Goal: Task Accomplishment & Management: Use online tool/utility

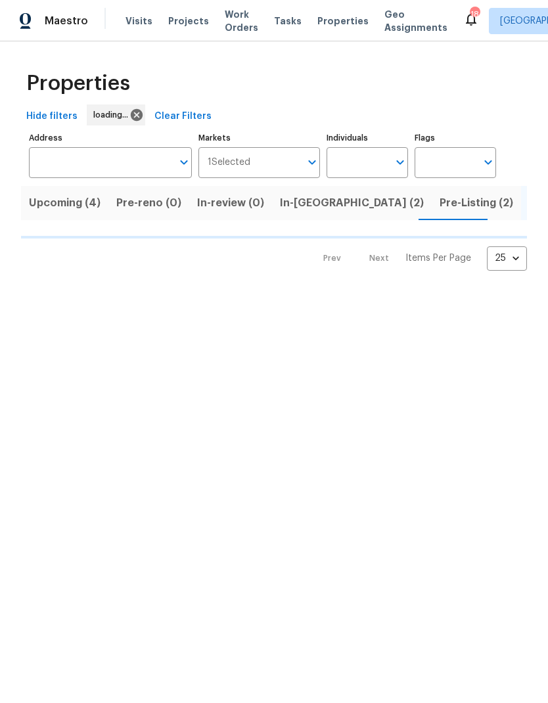
click at [230, 15] on span "Work Orders" at bounding box center [241, 21] width 33 height 26
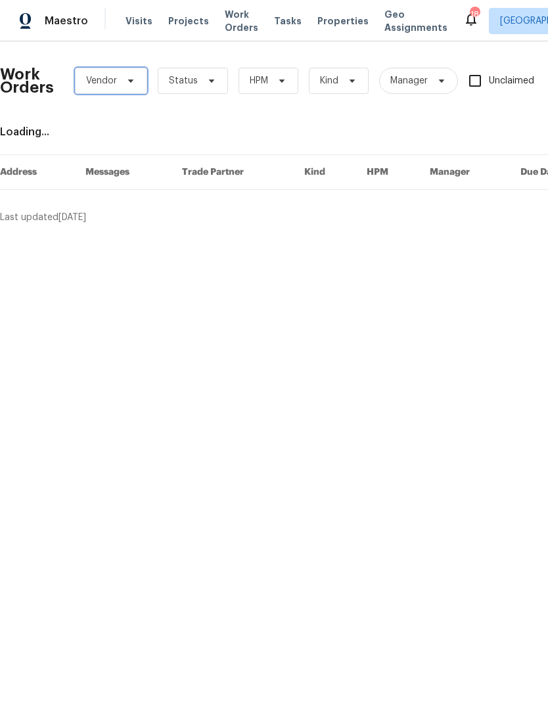
click at [121, 84] on span at bounding box center [128, 81] width 14 height 11
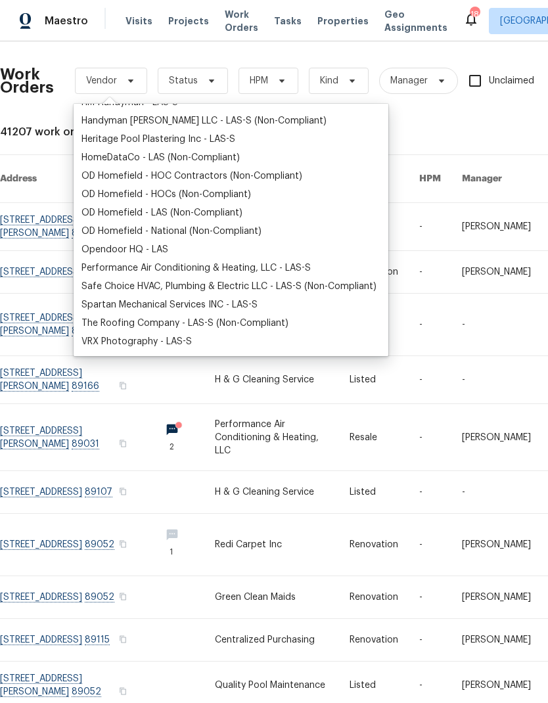
scroll to position [197, 0]
type input "H"
click at [240, 15] on span "Work Orders" at bounding box center [241, 21] width 33 height 26
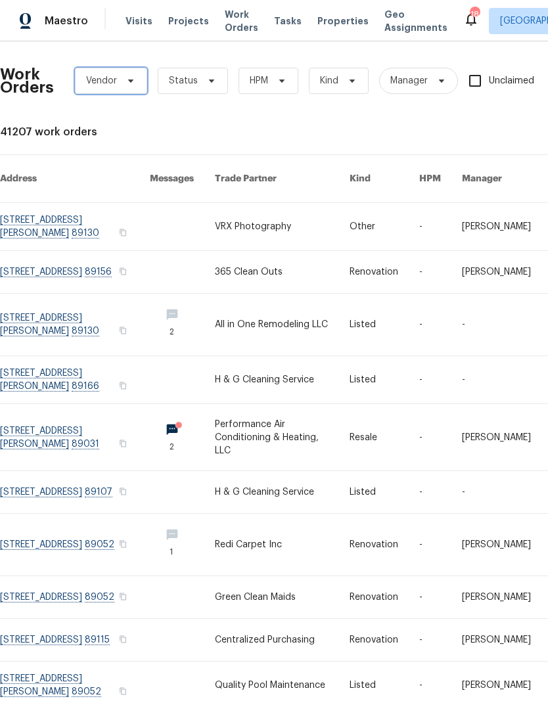
click at [111, 75] on span "Vendor" at bounding box center [101, 80] width 31 height 13
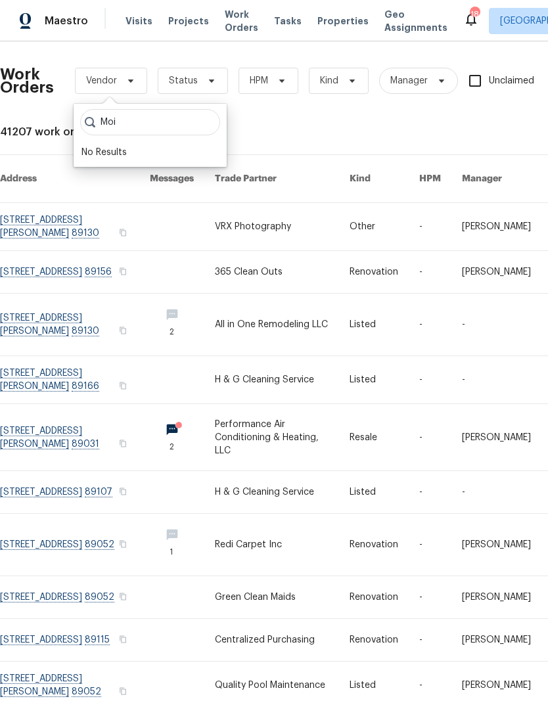
type input "Moi"
click at [280, 74] on span "HPM" at bounding box center [268, 81] width 60 height 26
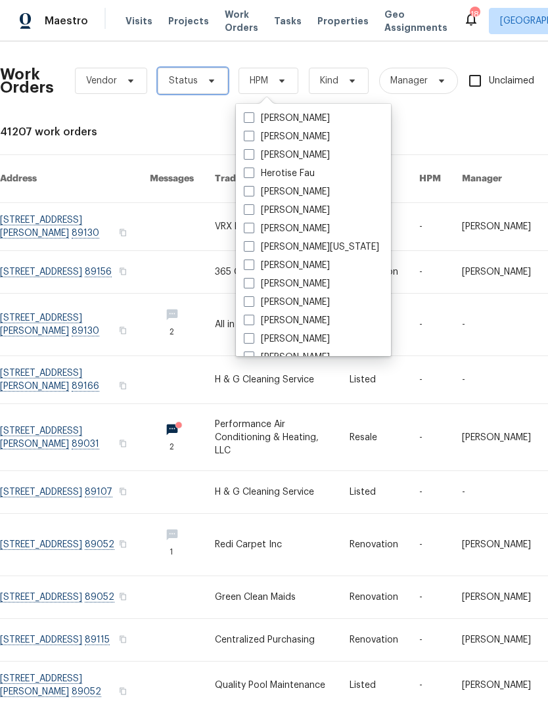
click at [202, 79] on span at bounding box center [209, 81] width 14 height 11
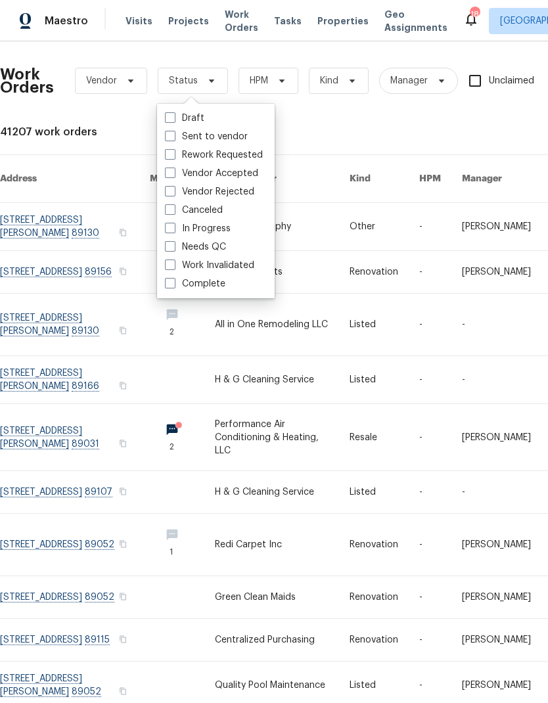
click at [165, 284] on span at bounding box center [170, 283] width 11 height 11
click at [165, 284] on input "Complete" at bounding box center [169, 281] width 9 height 9
checkbox input "true"
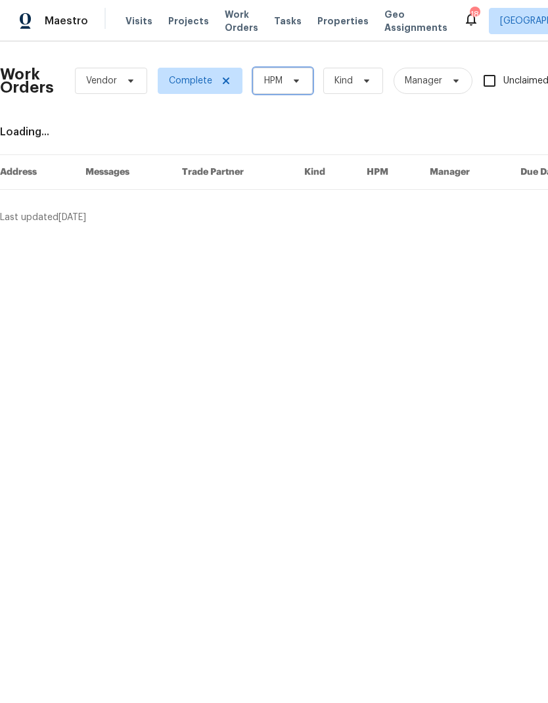
click at [291, 77] on icon at bounding box center [296, 81] width 11 height 11
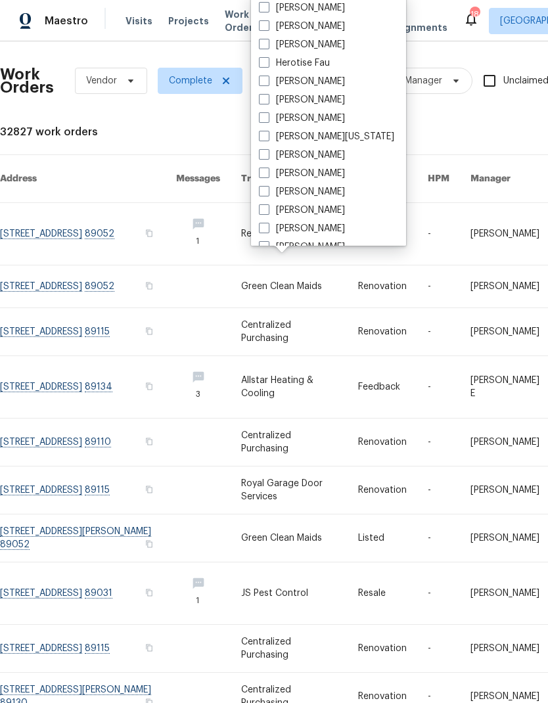
click at [272, 229] on label "[PERSON_NAME]" at bounding box center [302, 228] width 86 height 13
click at [267, 229] on input "[PERSON_NAME]" at bounding box center [263, 226] width 9 height 9
checkbox input "true"
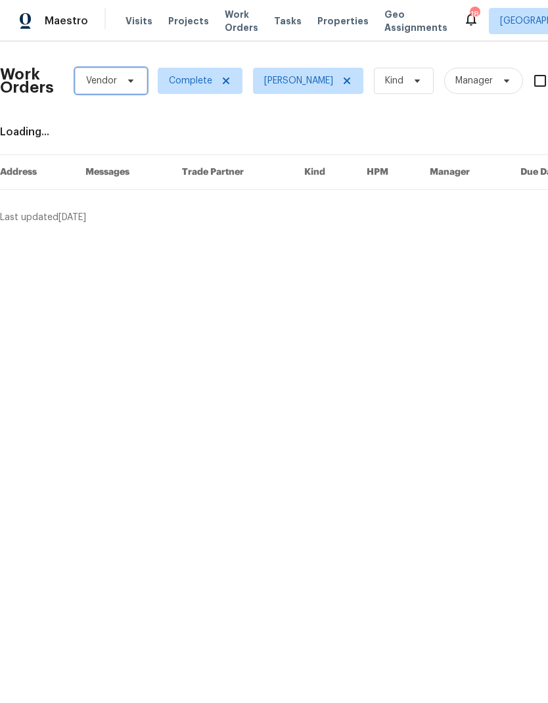
click at [105, 86] on span "Vendor" at bounding box center [101, 80] width 31 height 13
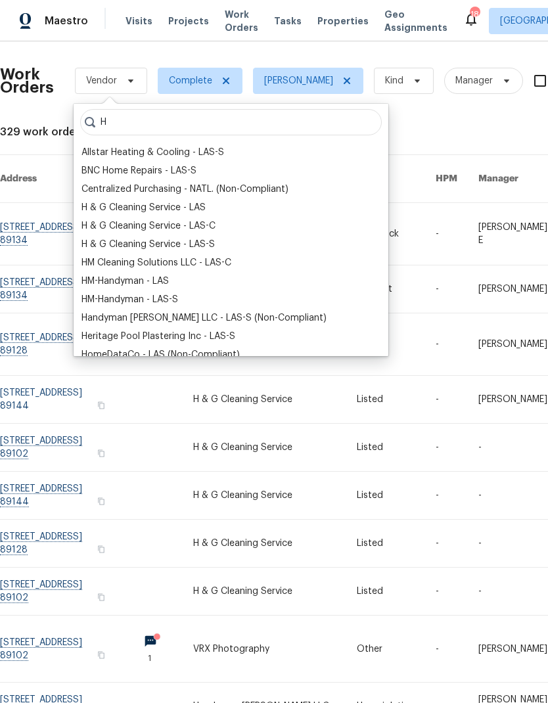
type input "H"
click at [101, 206] on div "H & G Cleaning Service - LAS" at bounding box center [143, 207] width 124 height 13
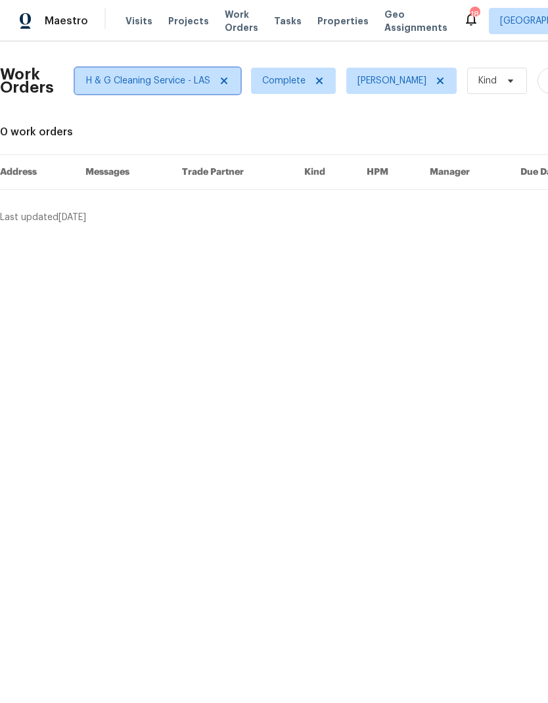
click at [112, 83] on span "H & G Cleaning Service - LAS" at bounding box center [148, 80] width 124 height 13
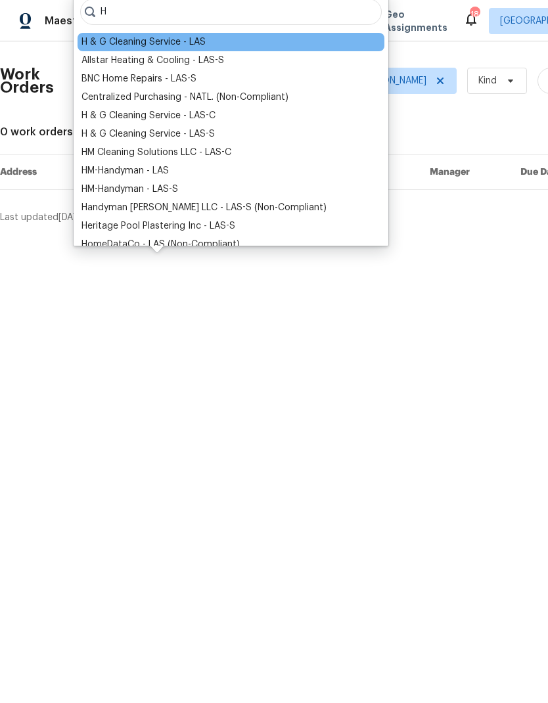
type input "H"
click at [93, 133] on div "H & G Cleaning Service - LAS-S" at bounding box center [147, 133] width 133 height 13
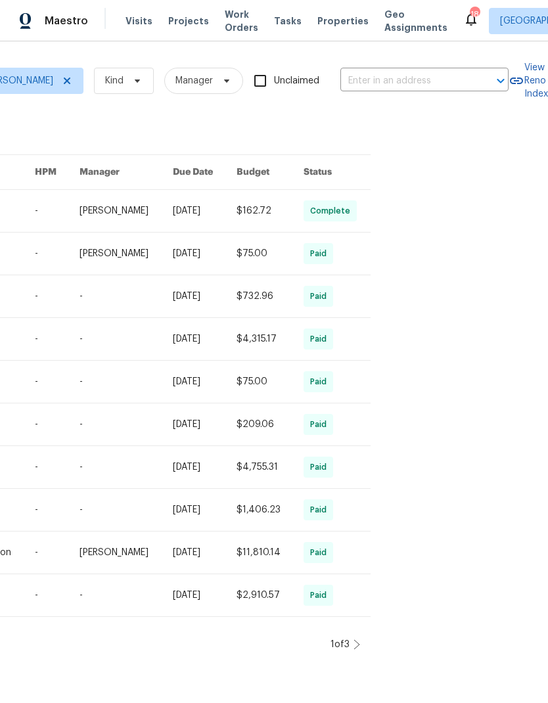
scroll to position [0, 407]
click at [353, 649] on icon at bounding box center [356, 644] width 7 height 11
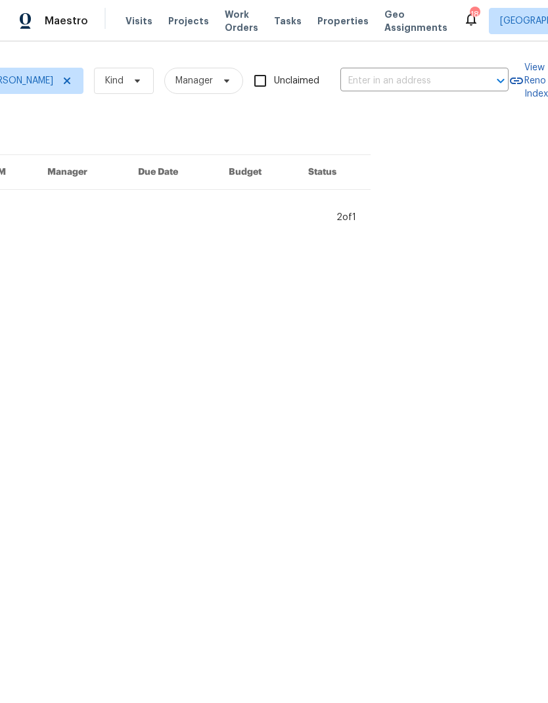
click at [336, 234] on html "Maestro Visits Projects Work Orders Tasks Properties Geo Assignments 18 Las Veg…" at bounding box center [274, 117] width 548 height 234
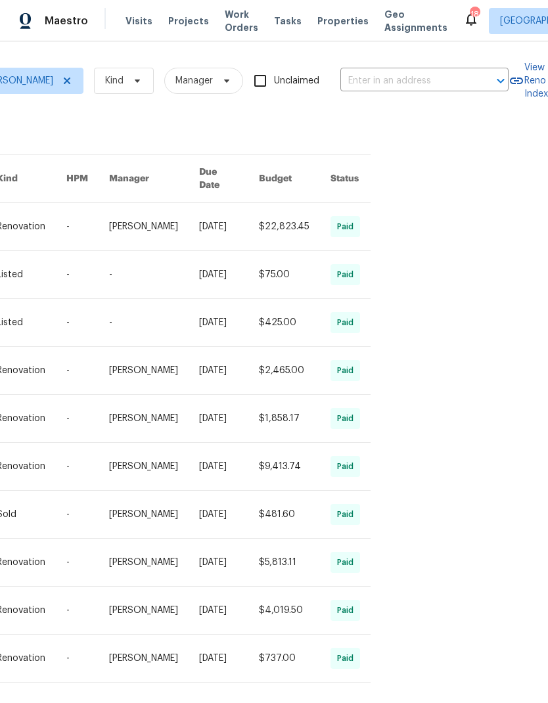
scroll to position [0, 407]
click at [353, 702] on icon at bounding box center [356, 710] width 7 height 11
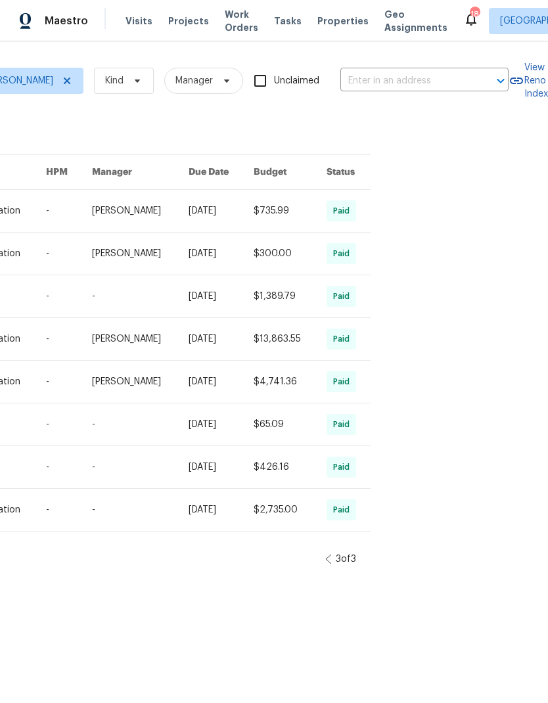
click at [325, 564] on icon at bounding box center [328, 559] width 7 height 11
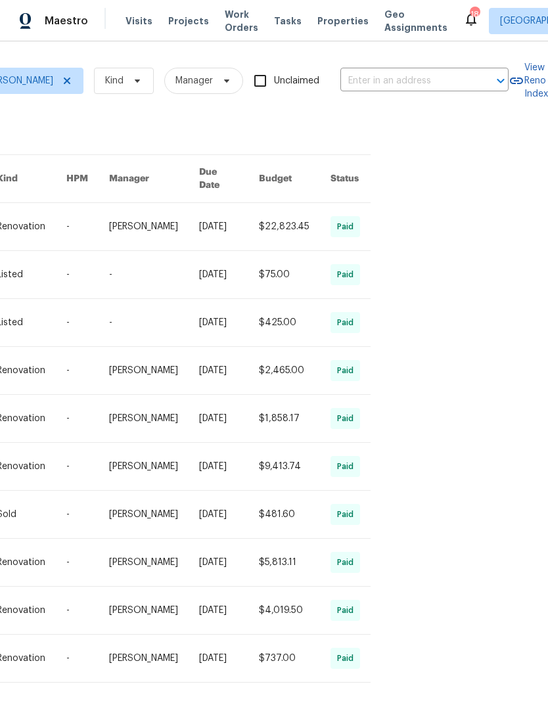
click at [318, 702] on icon at bounding box center [321, 710] width 7 height 11
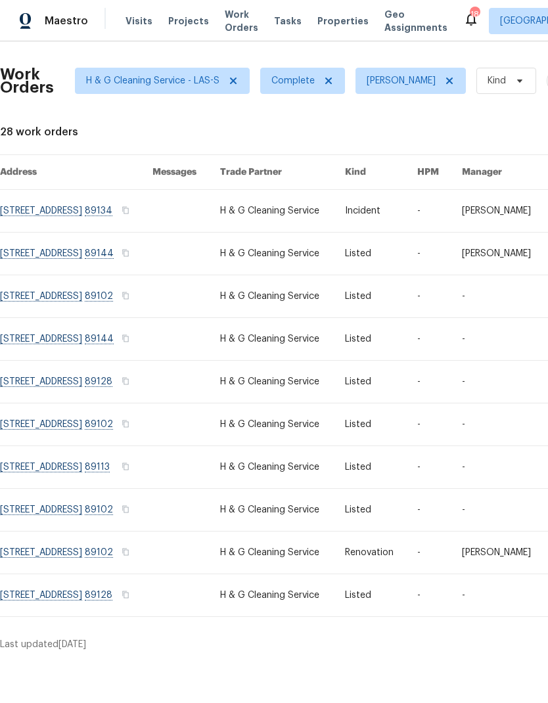
scroll to position [0, 0]
click at [139, 83] on span "H & G Cleaning Service - LAS-S" at bounding box center [152, 80] width 133 height 13
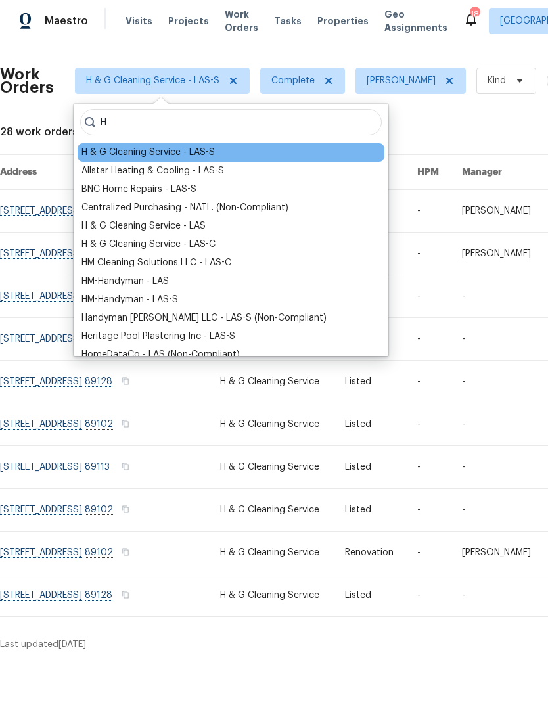
type input "H"
click at [104, 247] on div "H & G Cleaning Service - LAS-C" at bounding box center [148, 244] width 134 height 13
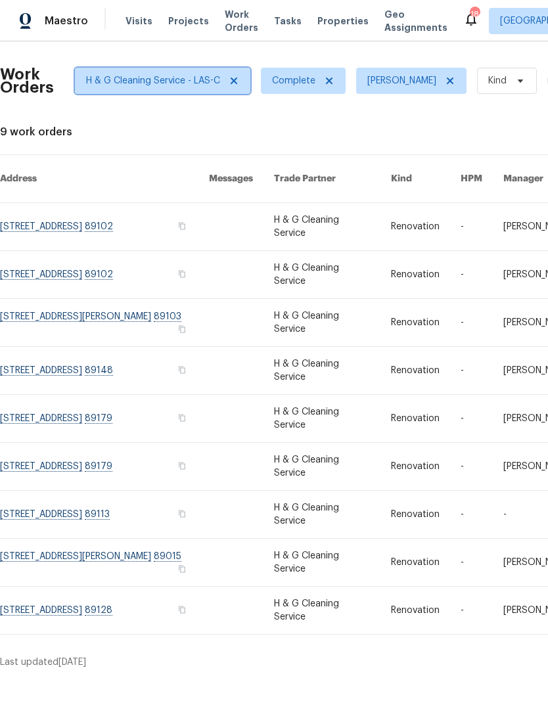
click at [237, 79] on icon at bounding box center [234, 81] width 11 height 11
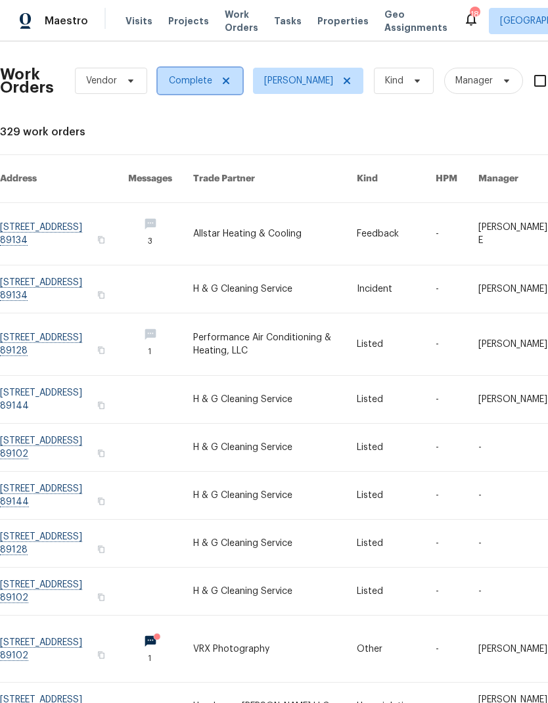
click at [227, 79] on icon at bounding box center [226, 81] width 11 height 11
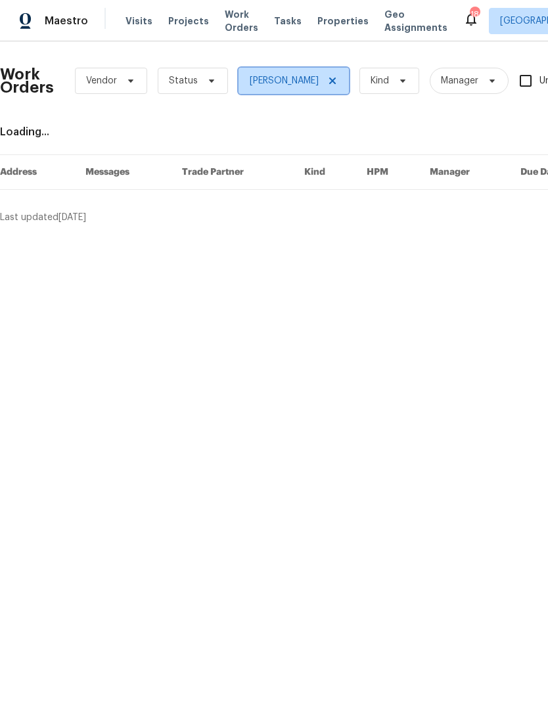
click at [338, 81] on icon at bounding box center [332, 81] width 11 height 11
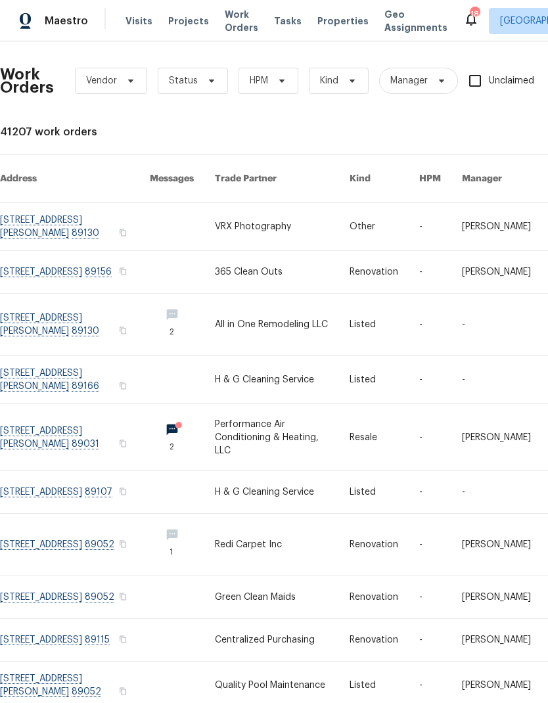
click at [318, 26] on span "Properties" at bounding box center [342, 20] width 51 height 13
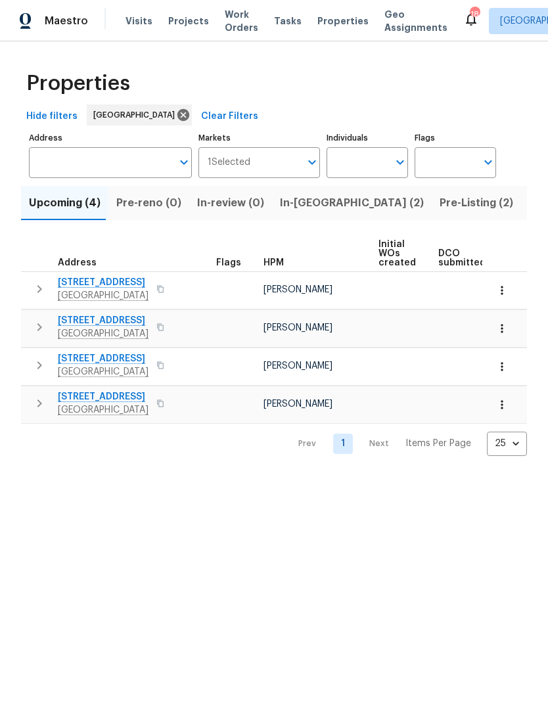
click at [75, 400] on span "8680 Agate Ave" at bounding box center [103, 396] width 91 height 13
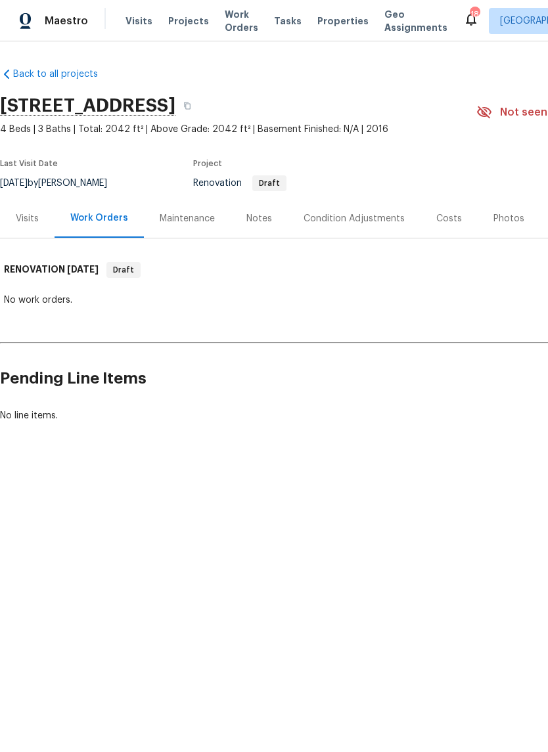
click at [30, 221] on div "Visits" at bounding box center [27, 218] width 23 height 13
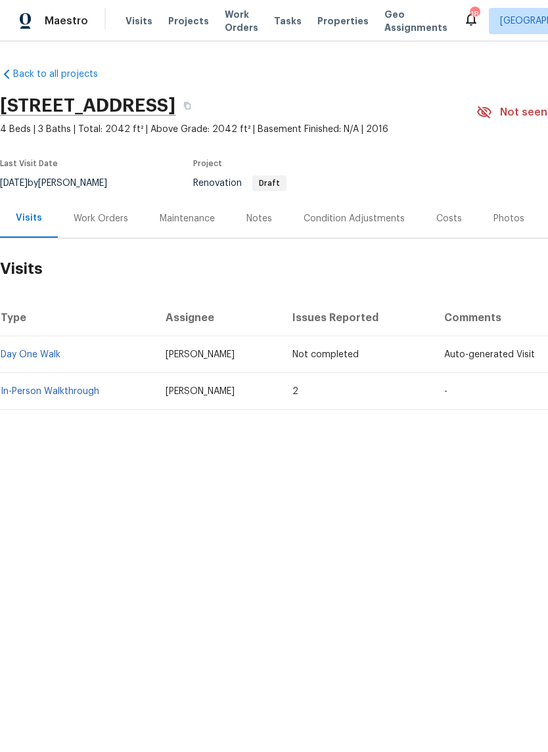
click at [99, 229] on div "Work Orders" at bounding box center [101, 218] width 86 height 39
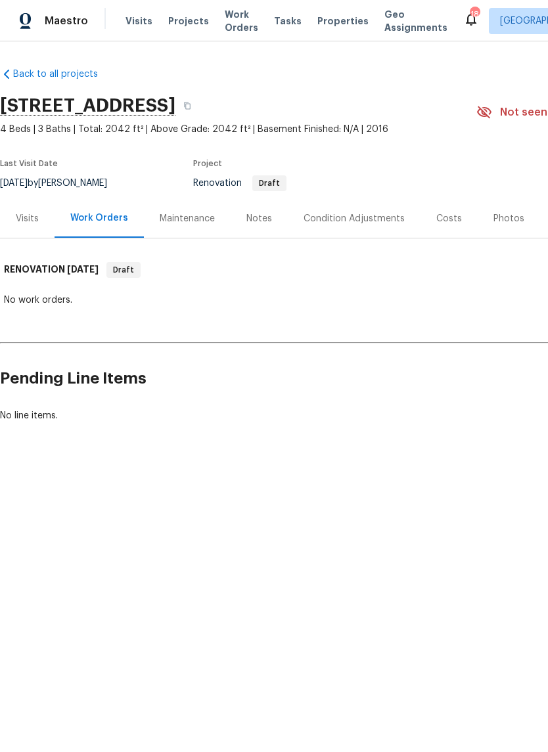
click at [187, 218] on div "Maintenance" at bounding box center [187, 218] width 55 height 13
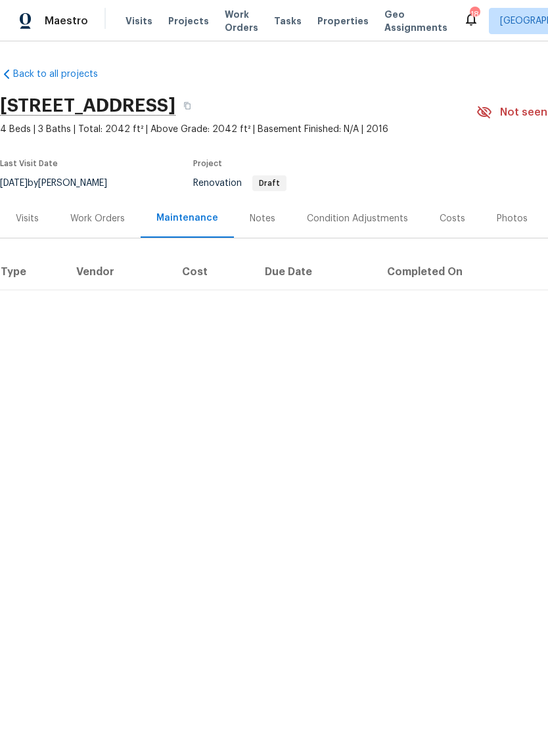
click at [264, 219] on div "Notes" at bounding box center [263, 218] width 26 height 13
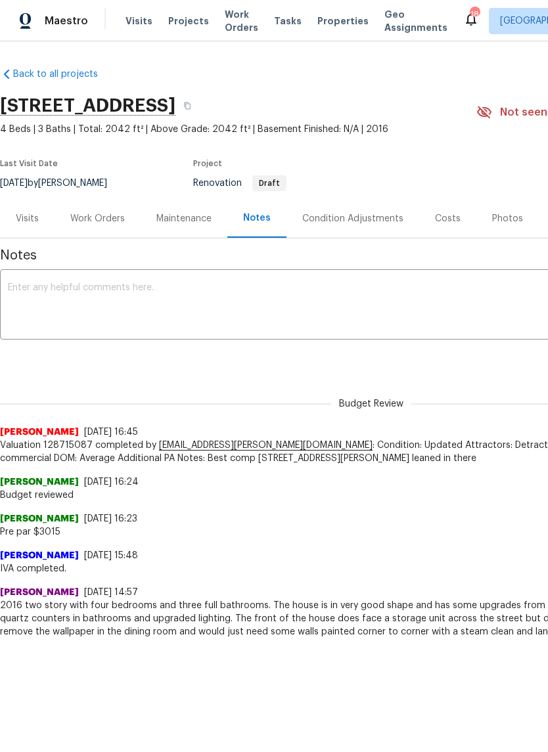
click at [16, 294] on textarea at bounding box center [371, 306] width 726 height 46
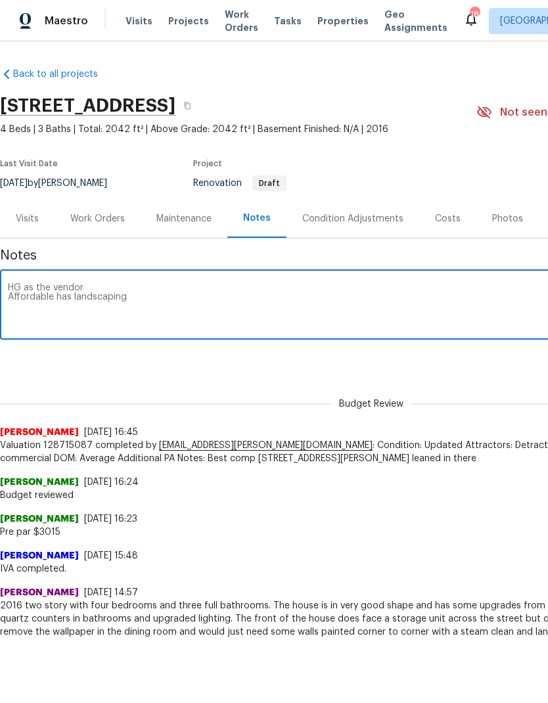
click at [93, 284] on textarea "HG as the vendor Affordable has landscaping" at bounding box center [371, 306] width 726 height 46
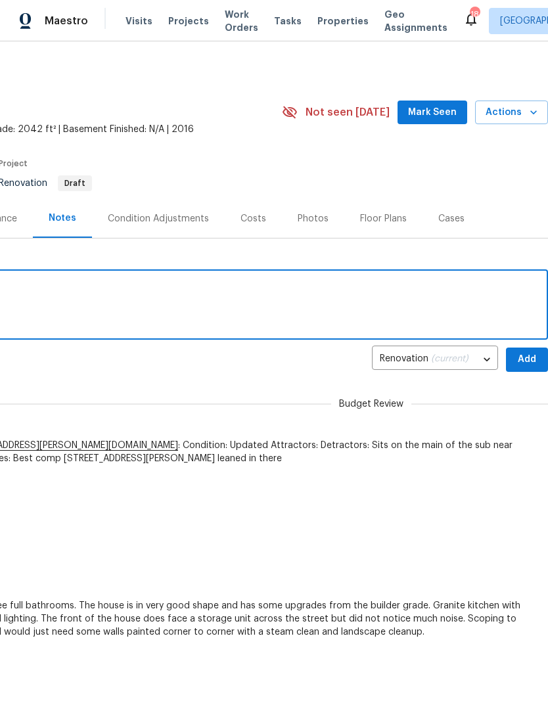
scroll to position [0, 194]
type textarea "HG as the vendor and cleaning Affordable has landscaping"
click at [527, 361] on span "Add" at bounding box center [526, 359] width 21 height 16
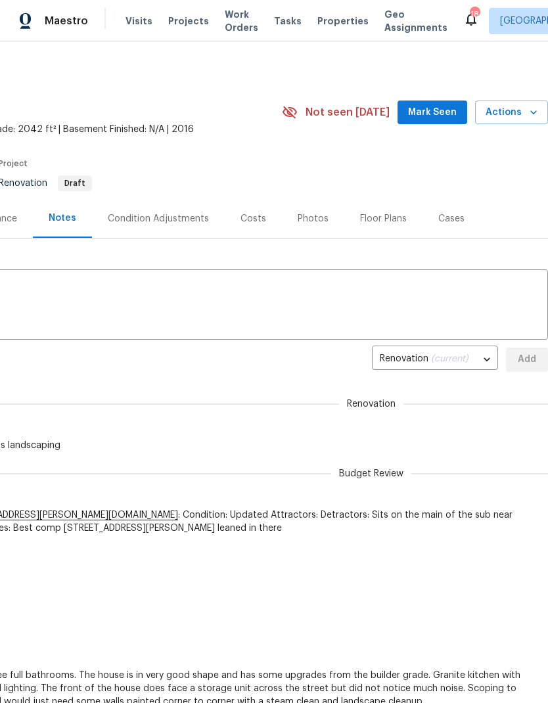
click at [324, 26] on span "Properties" at bounding box center [342, 20] width 51 height 13
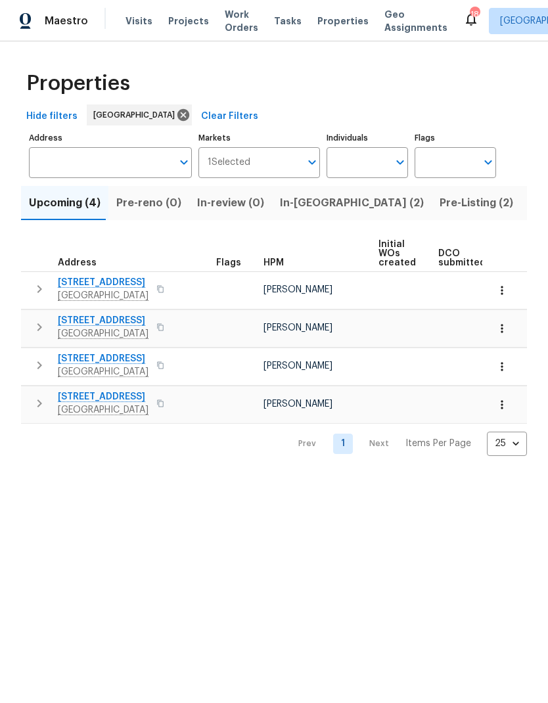
click at [461, 477] on html "Maestro Visits Projects Work Orders Tasks Properties Geo Assignments 18 Las Veg…" at bounding box center [274, 238] width 548 height 477
click at [227, 28] on span "Work Orders" at bounding box center [241, 21] width 33 height 26
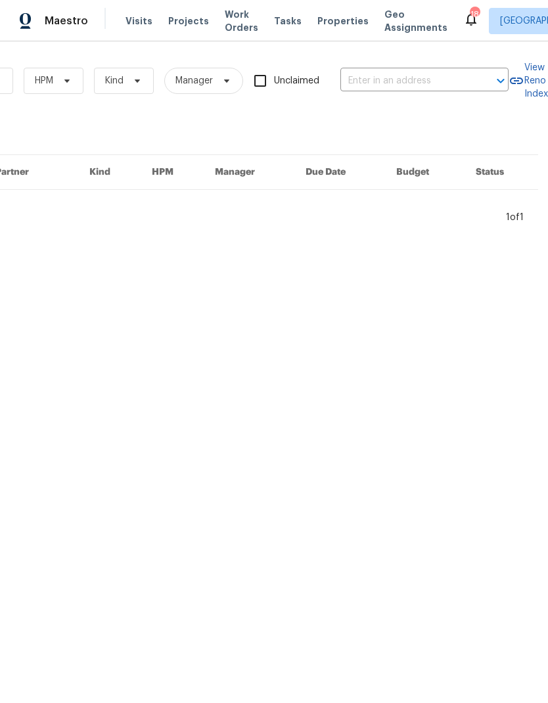
scroll to position [0, 216]
click at [416, 73] on input "text" at bounding box center [405, 81] width 131 height 20
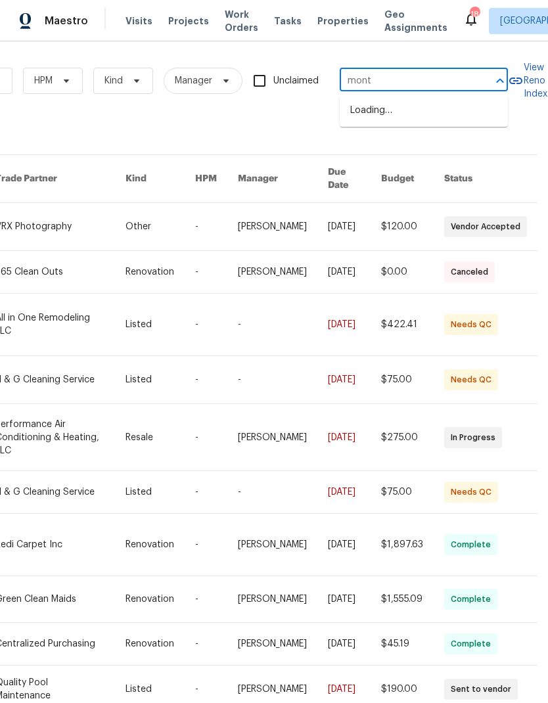
type input "monte"
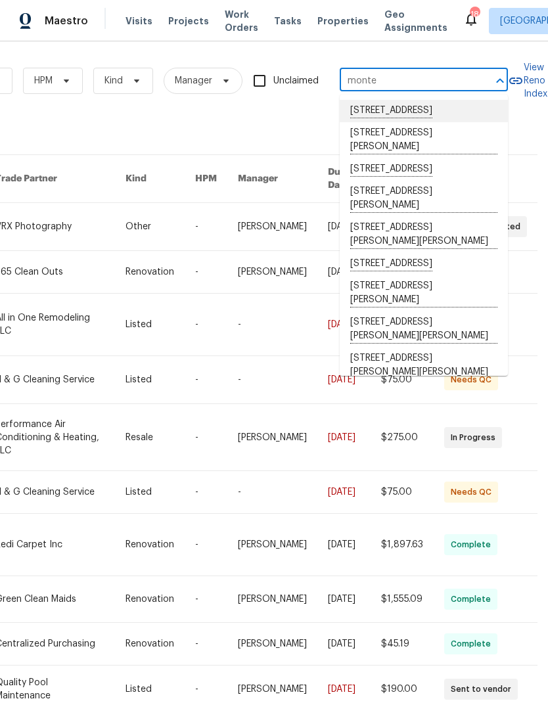
click at [377, 112] on li "5230 Monterey Park Cir, Las Vegas, NV 89146" at bounding box center [424, 111] width 168 height 22
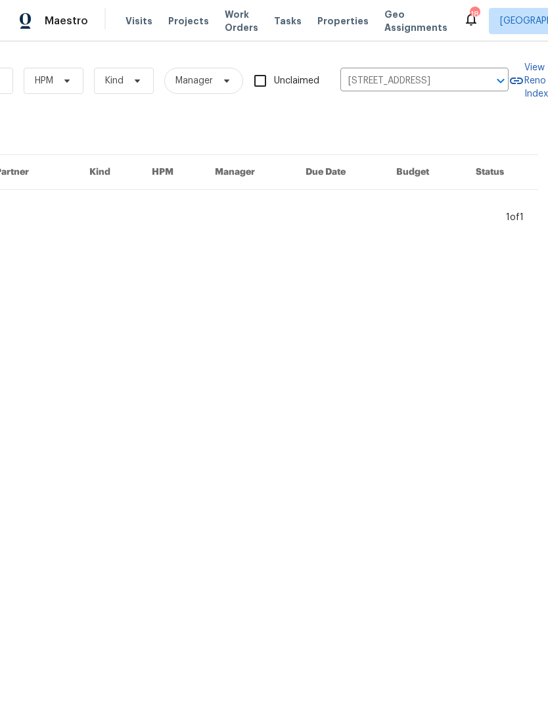
click at [370, 74] on input "5230 Monterey Park Cir, Las Vegas, NV 89146" at bounding box center [405, 81] width 131 height 20
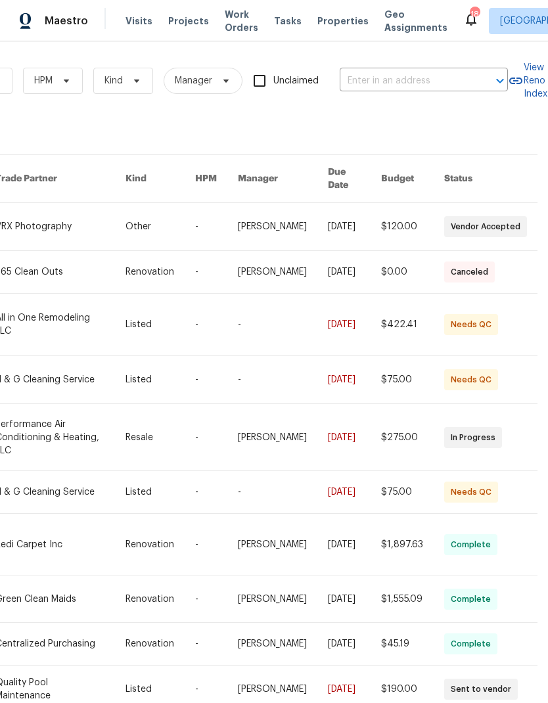
click at [182, 20] on span "Projects" at bounding box center [188, 20] width 41 height 13
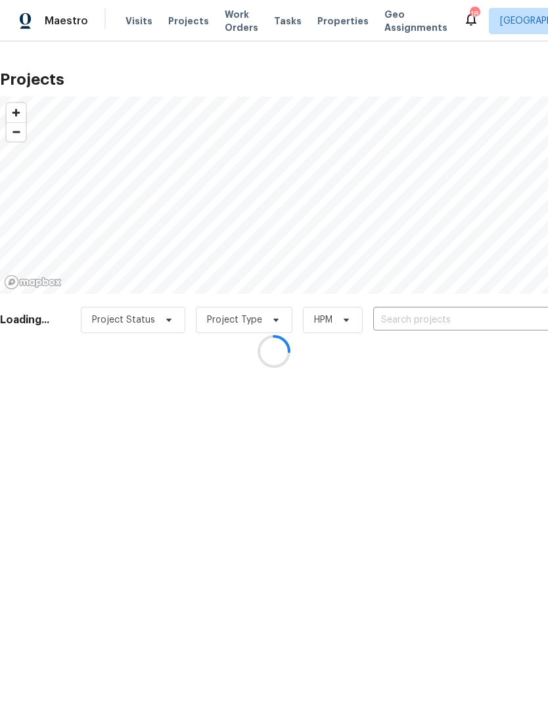
click at [391, 320] on div at bounding box center [274, 351] width 548 height 703
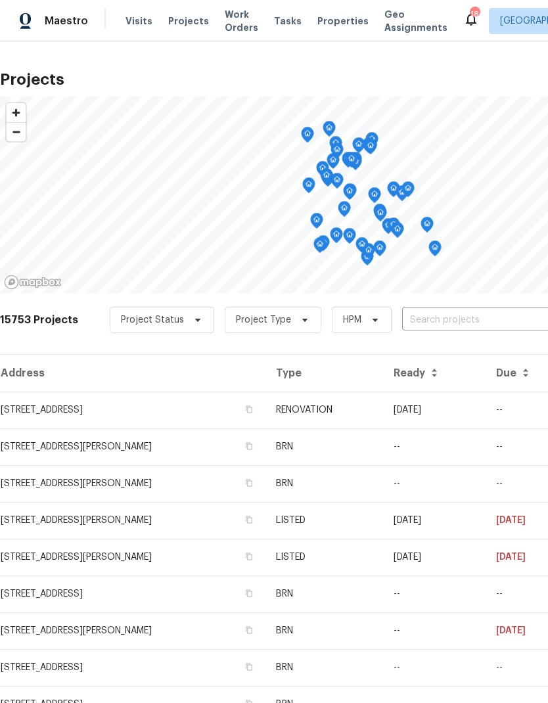
click at [403, 317] on input "text" at bounding box center [477, 320] width 150 height 20
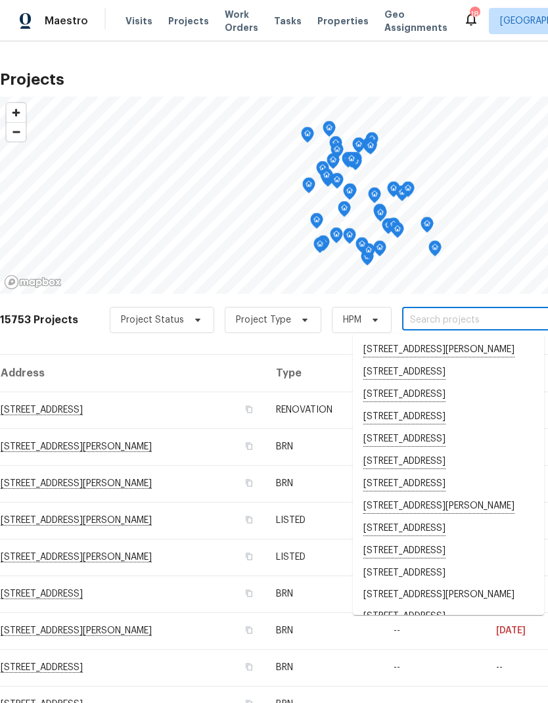
click at [412, 321] on input "text" at bounding box center [477, 320] width 150 height 20
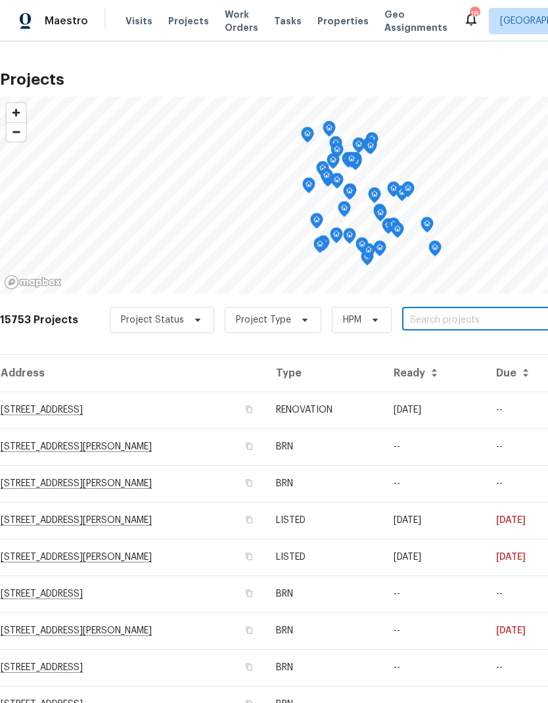
paste input "5230 Monterey Park Cir, Las Vegas, NV 89146"
type input "5230 Monterey Park Cir, Las Vegas, NV 89146"
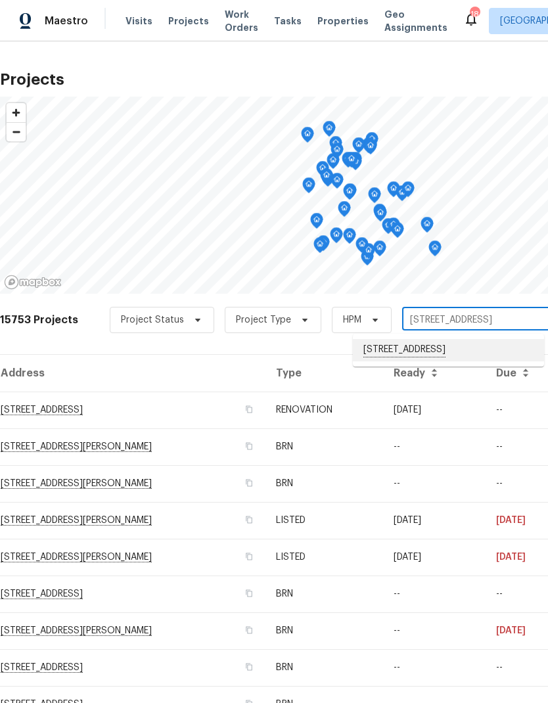
click at [477, 361] on li "5230 Monterey Park Cir, Las Vegas, NV 89146" at bounding box center [448, 350] width 191 height 22
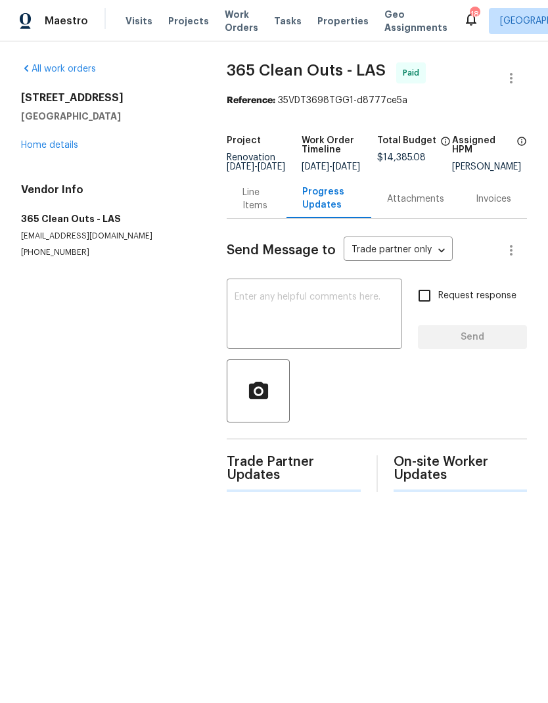
click at [232, 26] on span "Work Orders" at bounding box center [241, 21] width 33 height 26
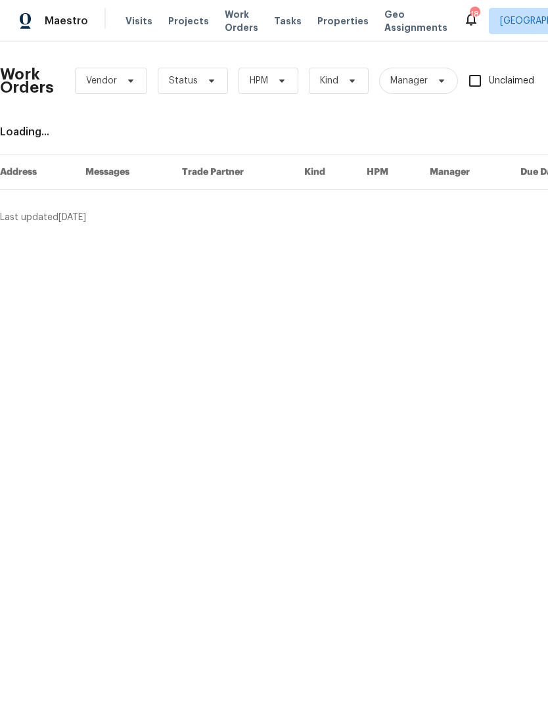
scroll to position [0, 114]
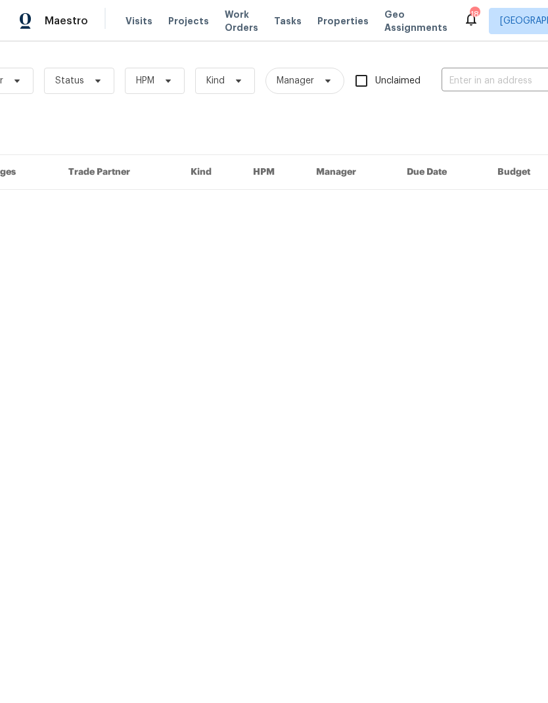
click at [479, 83] on input "text" at bounding box center [506, 81] width 131 height 20
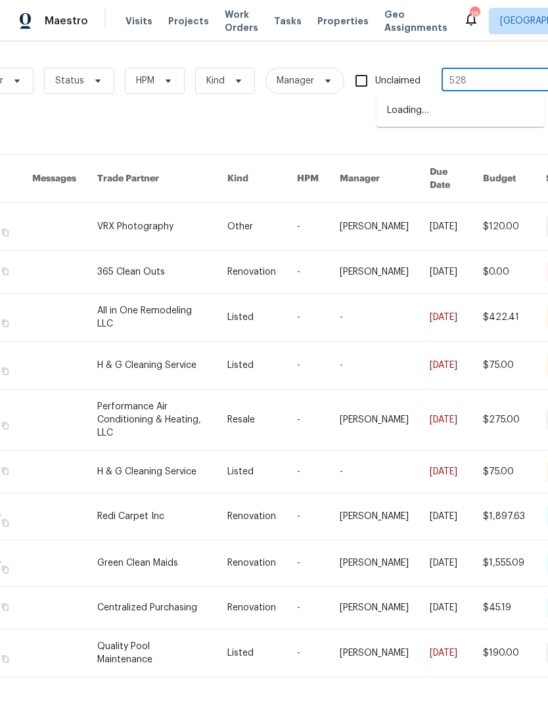
type input "5282"
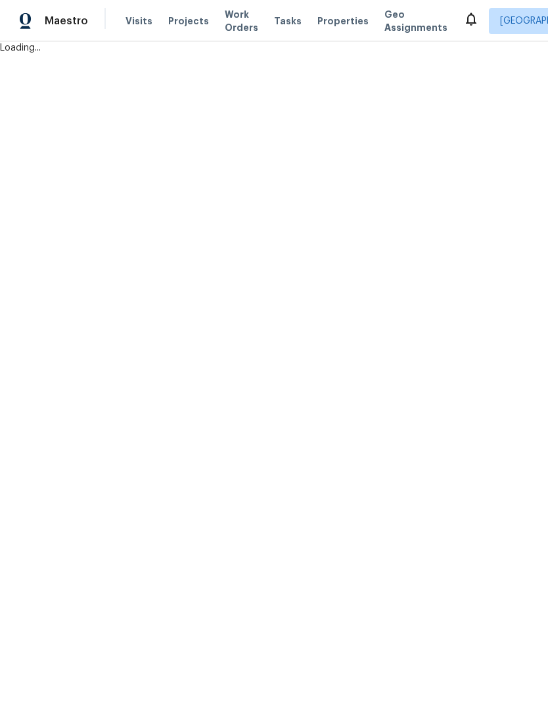
click at [225, 22] on span "Work Orders" at bounding box center [241, 21] width 33 height 26
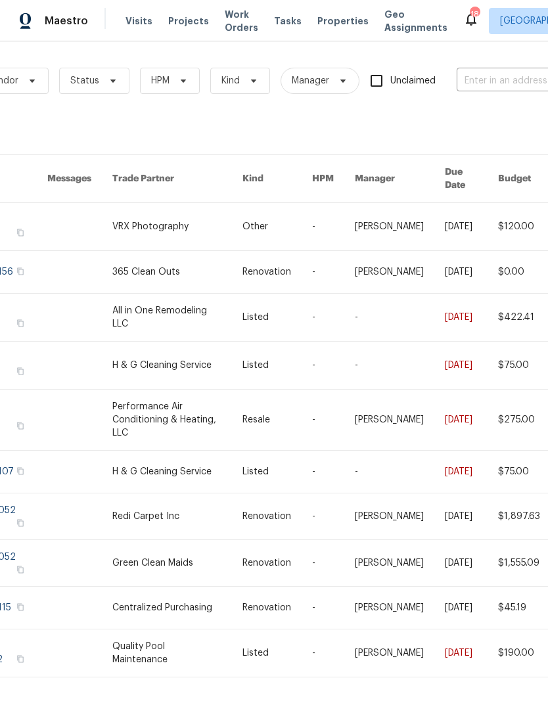
scroll to position [0, 99]
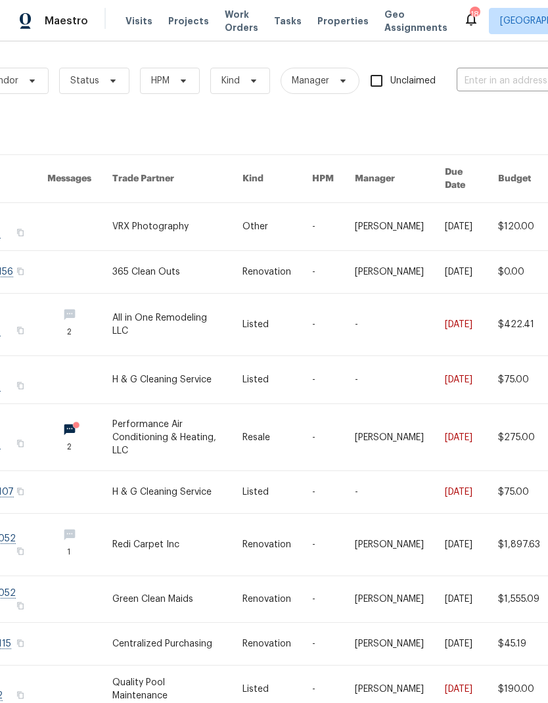
click at [466, 24] on icon at bounding box center [471, 19] width 11 height 13
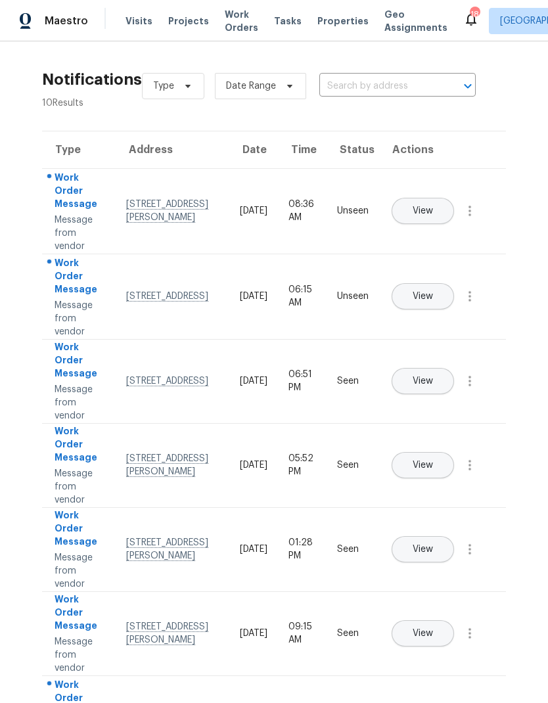
click at [454, 202] on button "View" at bounding box center [422, 211] width 62 height 26
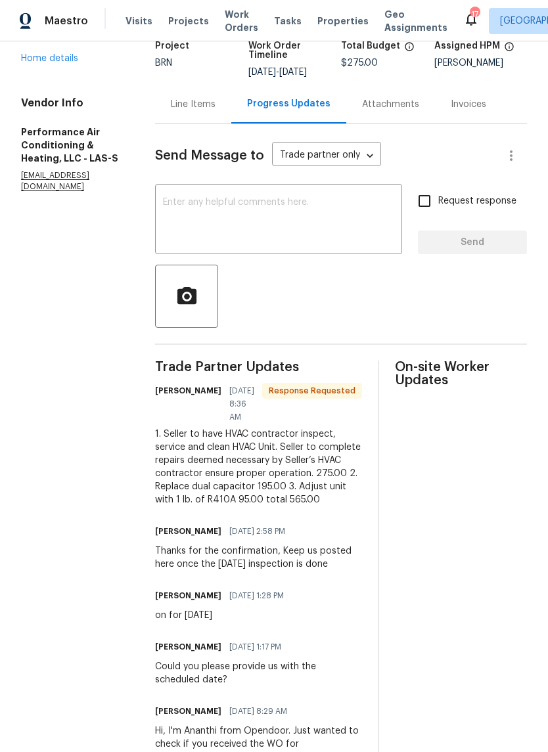
scroll to position [102, 0]
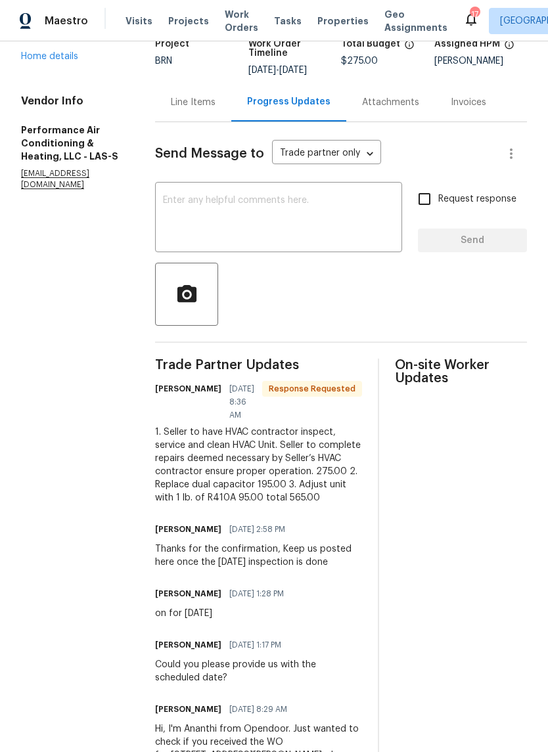
click at [171, 108] on div "Line Items" at bounding box center [193, 102] width 45 height 13
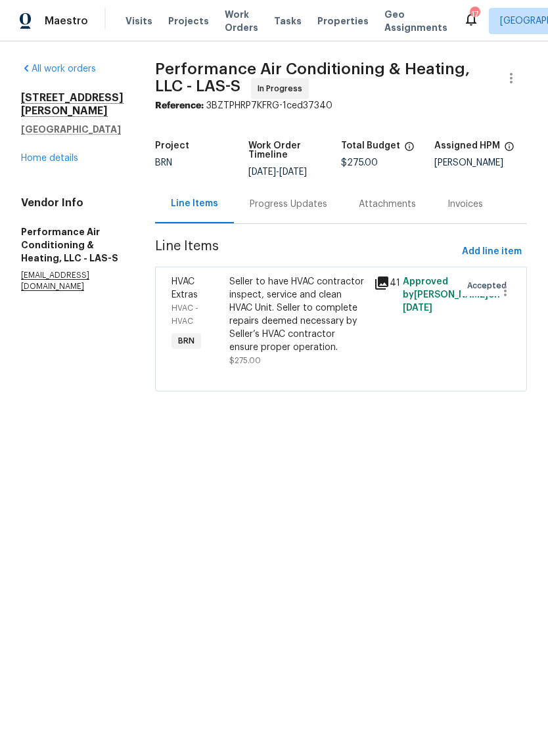
click at [264, 206] on div "Progress Updates" at bounding box center [288, 204] width 77 height 13
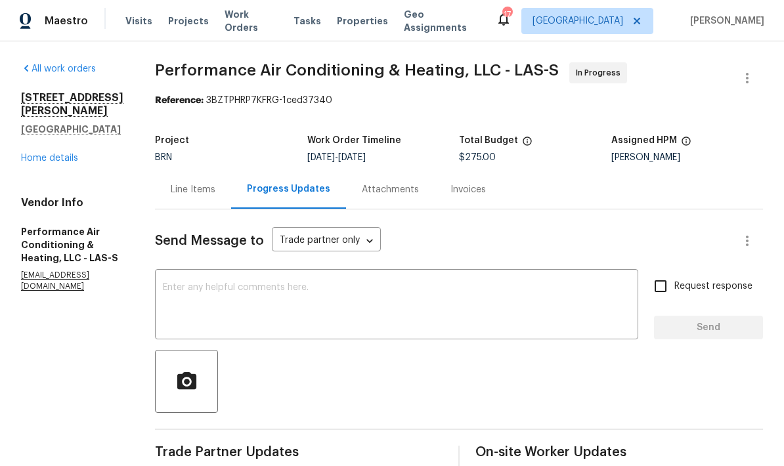
click at [14, 322] on div "All work orders [STREET_ADDRESS][PERSON_NAME] Home details Vendor Info Performa…" at bounding box center [392, 458] width 784 height 834
click at [10, 253] on div "All work orders [STREET_ADDRESS][PERSON_NAME] Home details Vendor Info Performa…" at bounding box center [392, 458] width 784 height 834
